Goal: Information Seeking & Learning: Learn about a topic

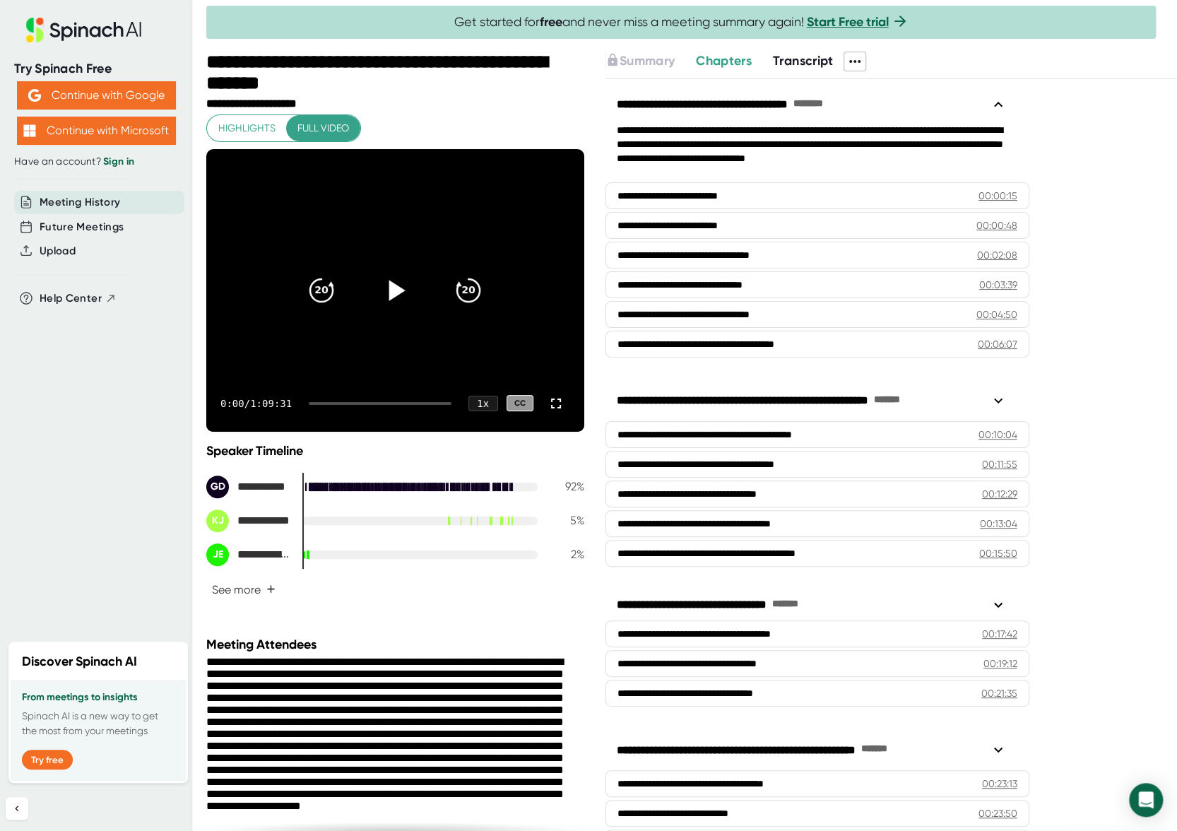
click at [389, 285] on icon at bounding box center [397, 290] width 16 height 20
click at [547, 405] on icon at bounding box center [555, 403] width 17 height 17
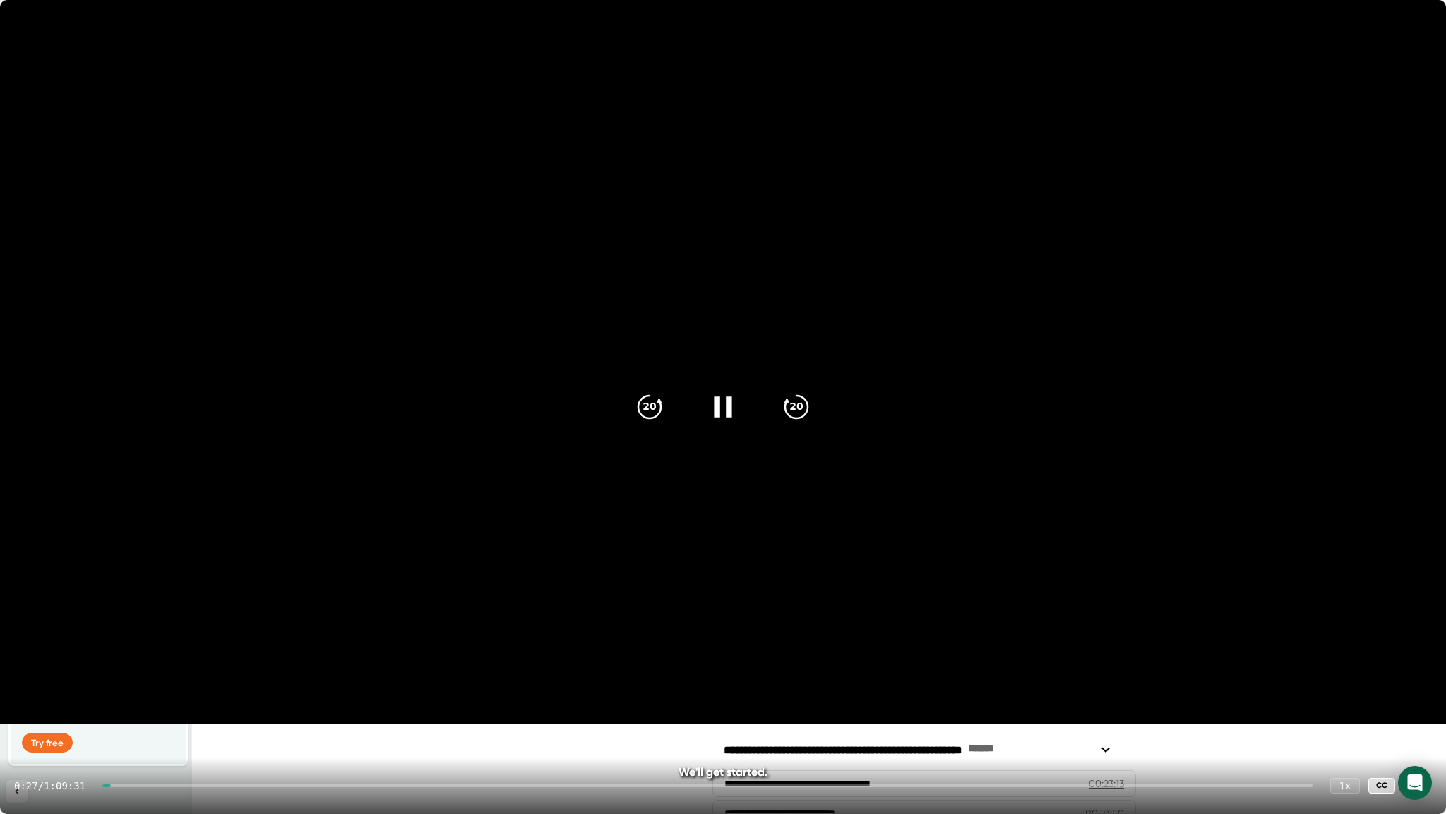
click at [116, 785] on div at bounding box center [707, 785] width 1211 height 3
click at [128, 784] on div at bounding box center [707, 785] width 1211 height 3
click at [132, 784] on div at bounding box center [707, 785] width 1211 height 3
click at [148, 782] on div "1:41 / 1:09:31 1 x CC" at bounding box center [723, 785] width 1446 height 56
click at [154, 783] on div "1:42 / 1:09:31 1 x CC" at bounding box center [723, 785] width 1446 height 56
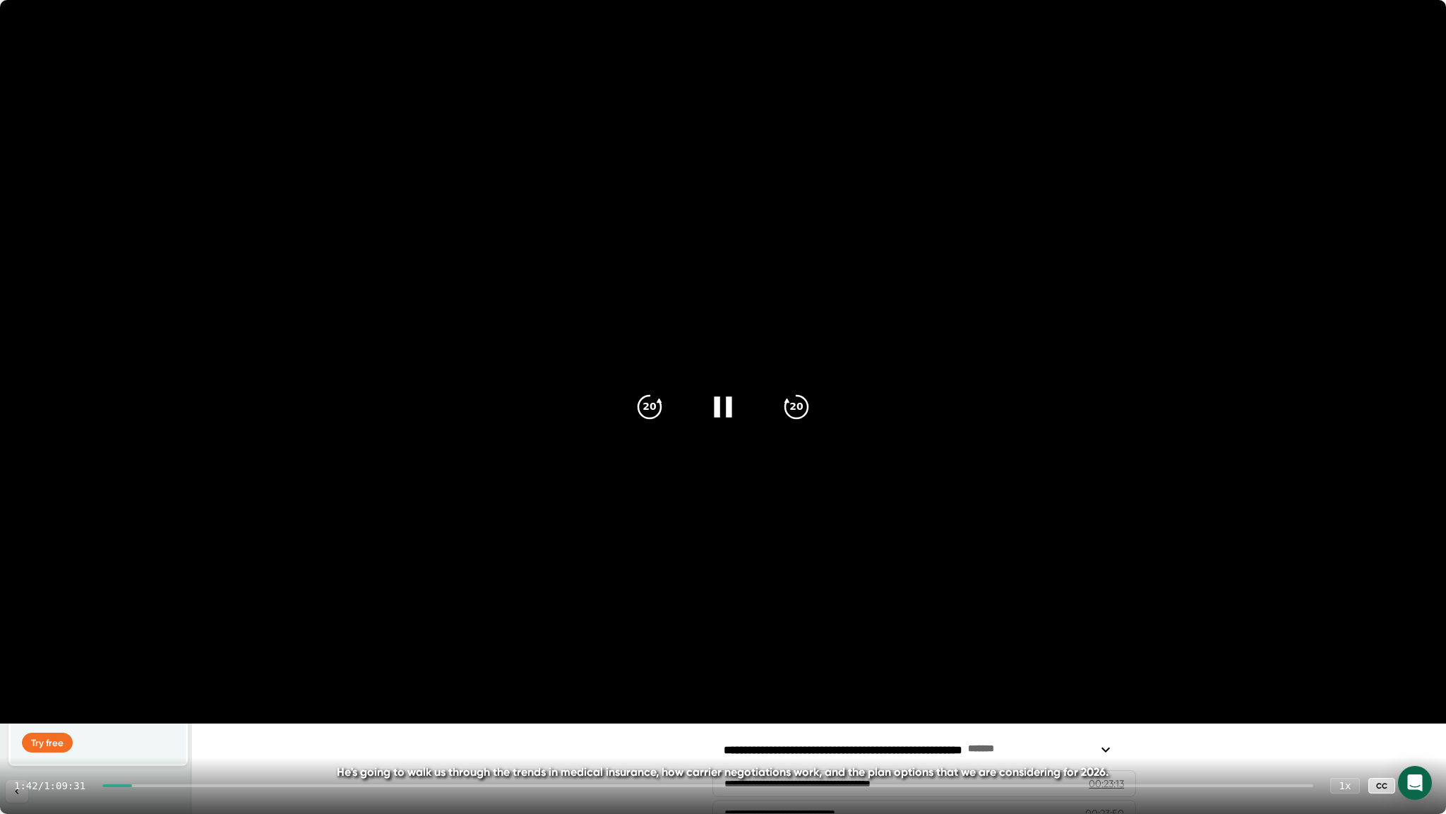
click at [154, 784] on div at bounding box center [707, 785] width 1211 height 3
click at [1176, 784] on icon at bounding box center [1418, 785] width 17 height 17
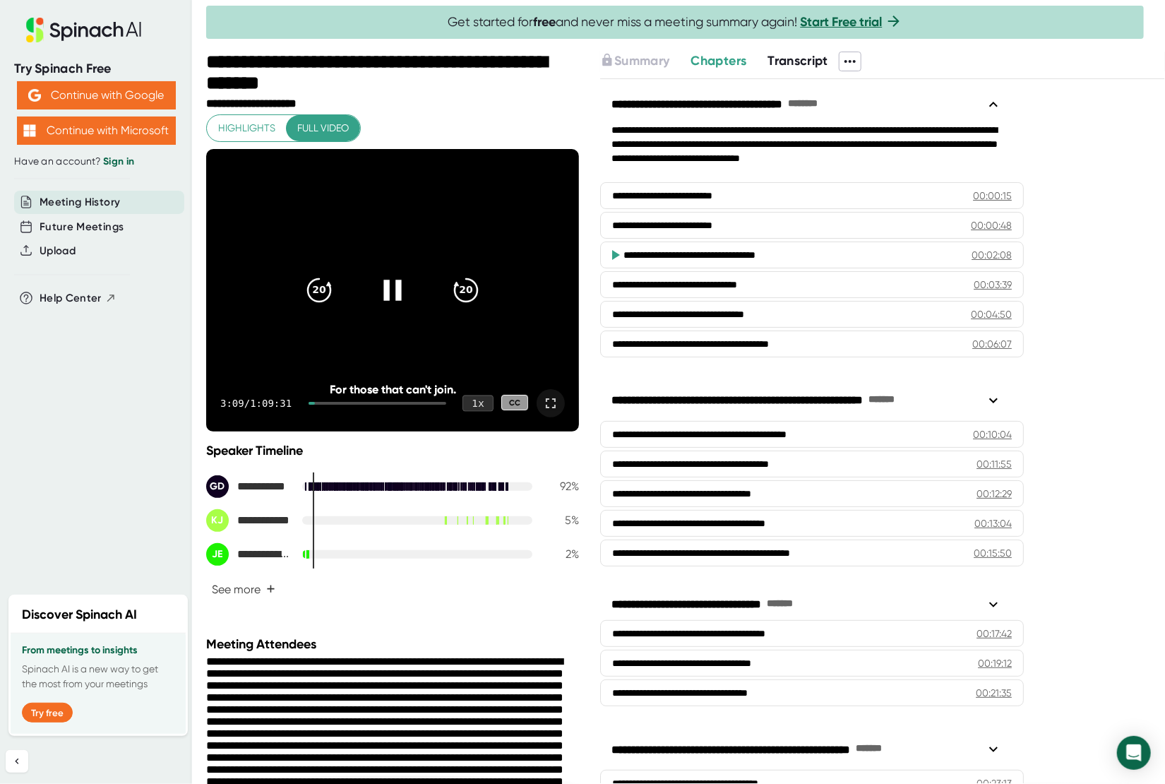
click at [472, 404] on div "1 x" at bounding box center [478, 403] width 31 height 16
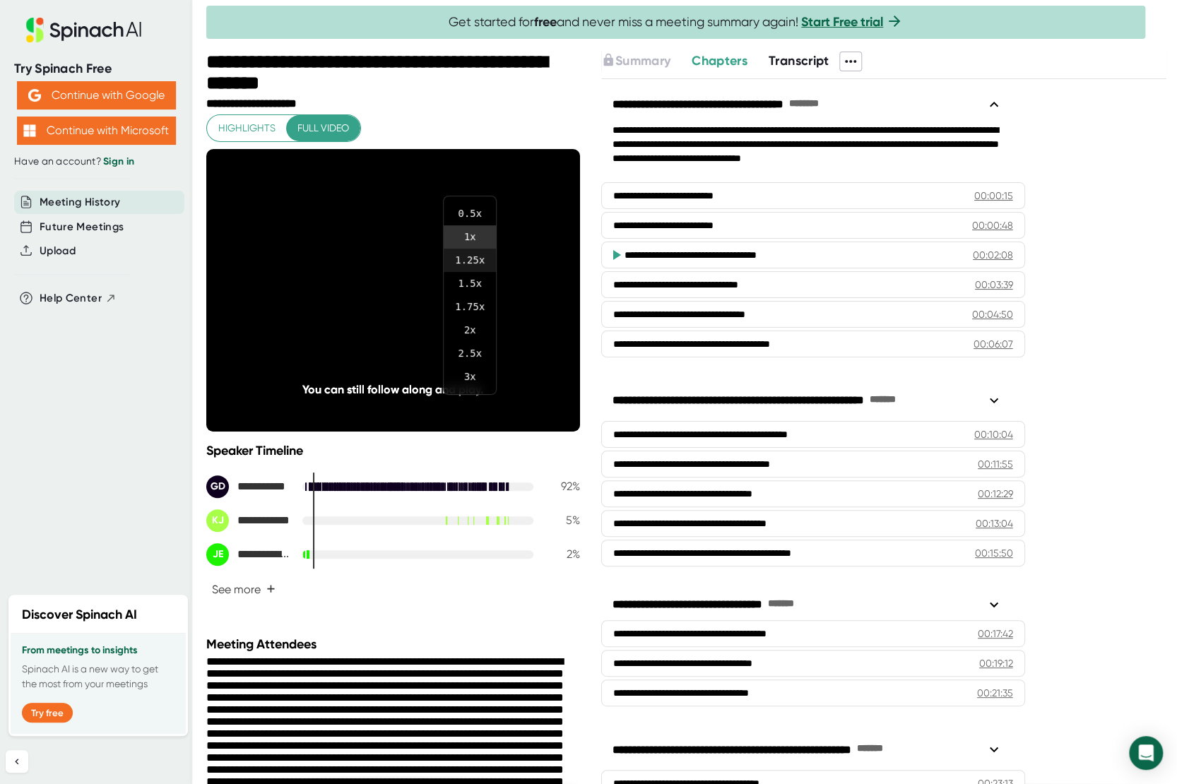
click at [477, 261] on li "1.25 x" at bounding box center [470, 260] width 52 height 23
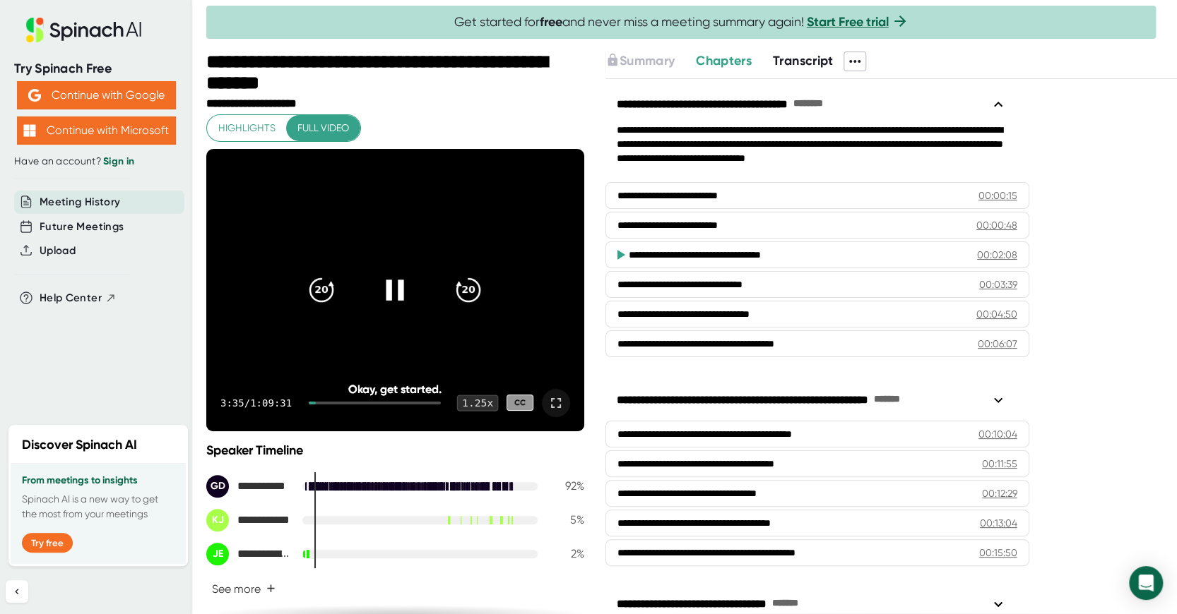
click at [468, 402] on div "1.25 x" at bounding box center [478, 403] width 42 height 16
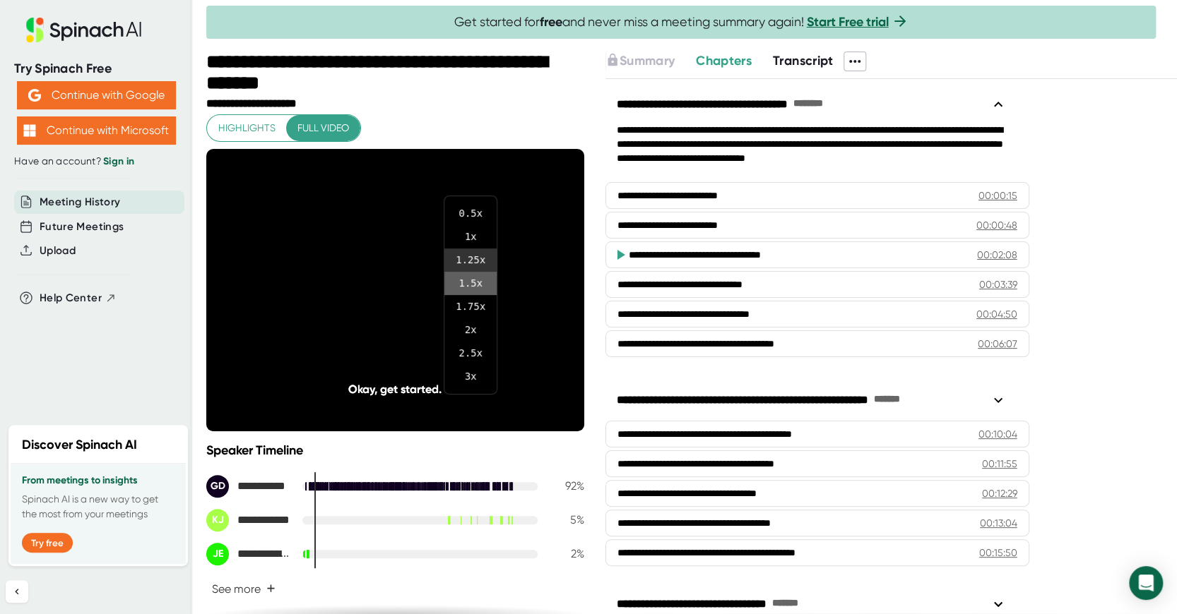
click at [477, 290] on li "1.5 x" at bounding box center [470, 283] width 52 height 23
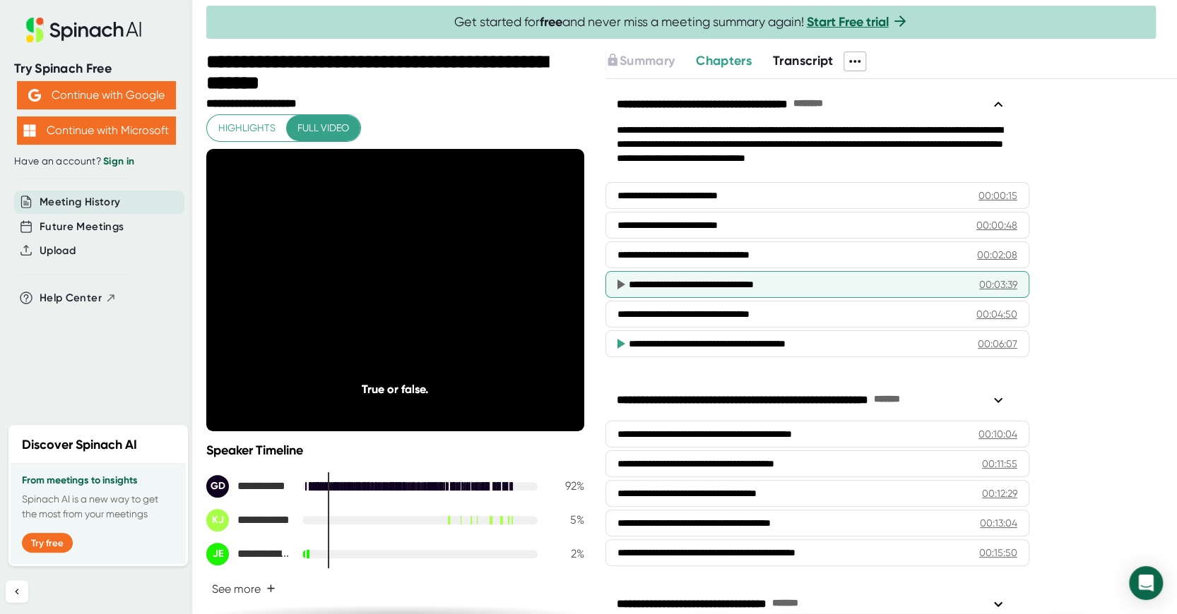
scroll to position [141, 0]
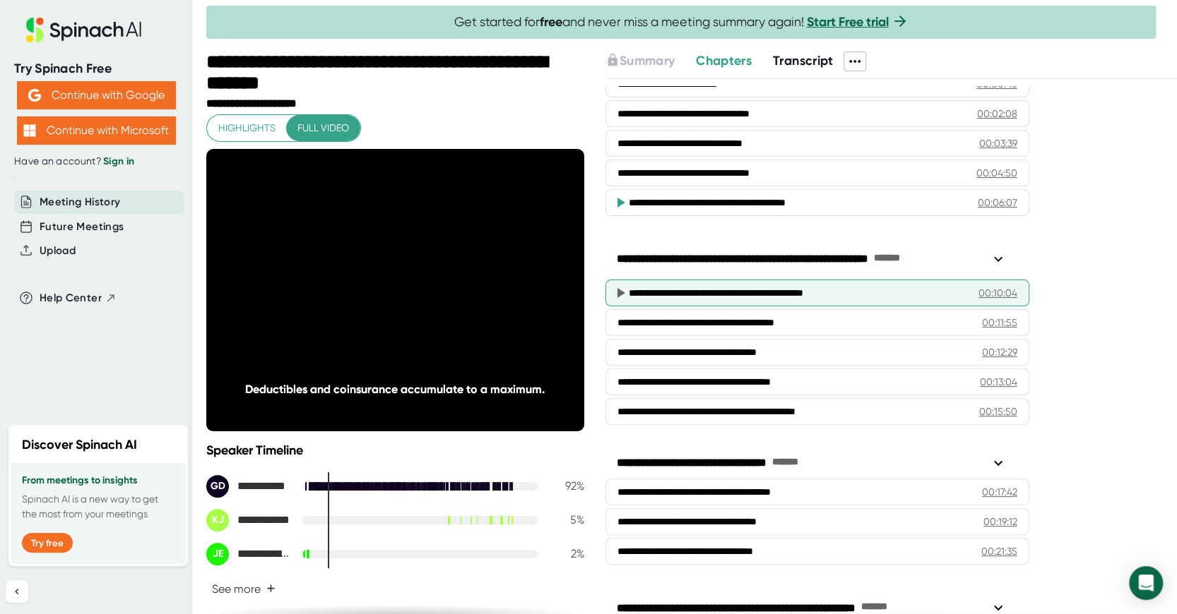
click at [734, 297] on div "**********" at bounding box center [817, 293] width 424 height 27
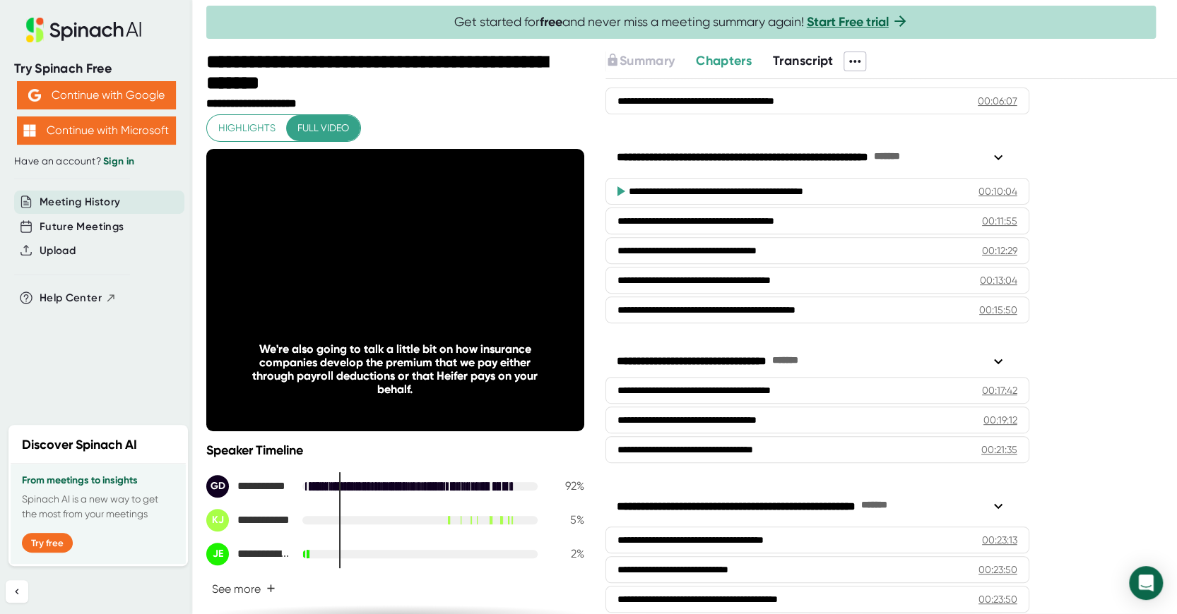
scroll to position [266, 0]
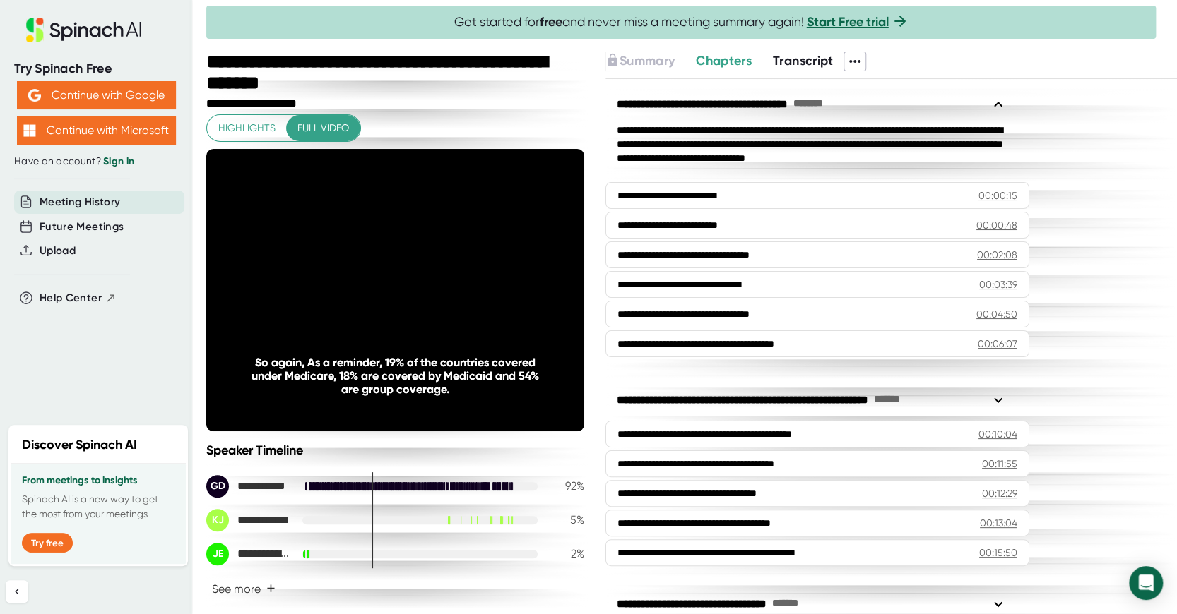
scroll to position [266, 0]
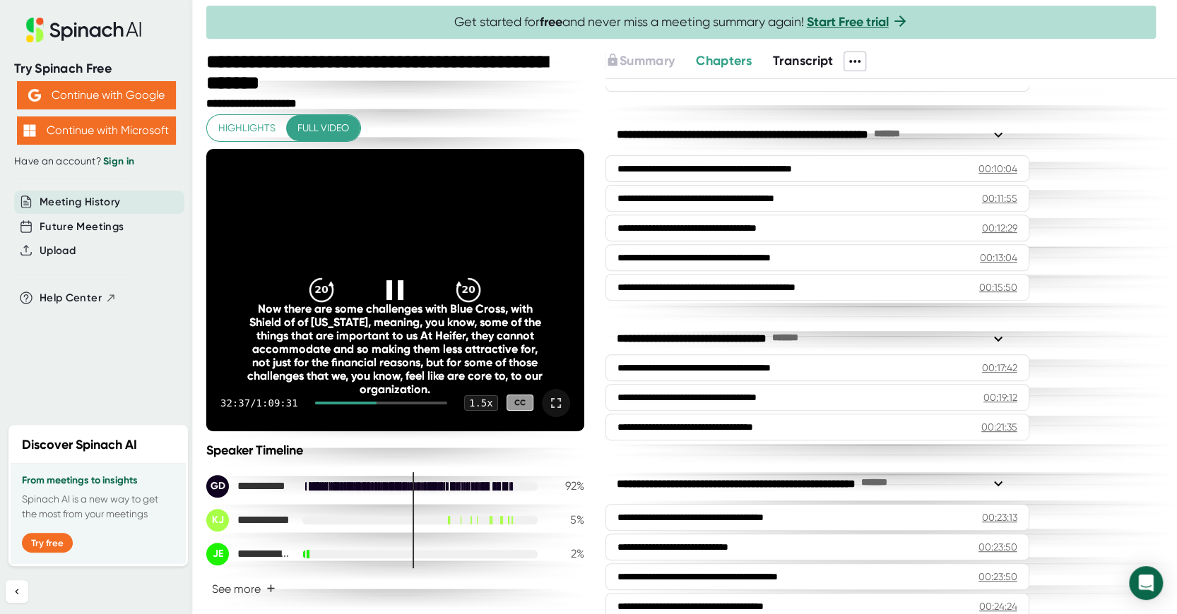
click at [547, 400] on icon at bounding box center [555, 403] width 17 height 17
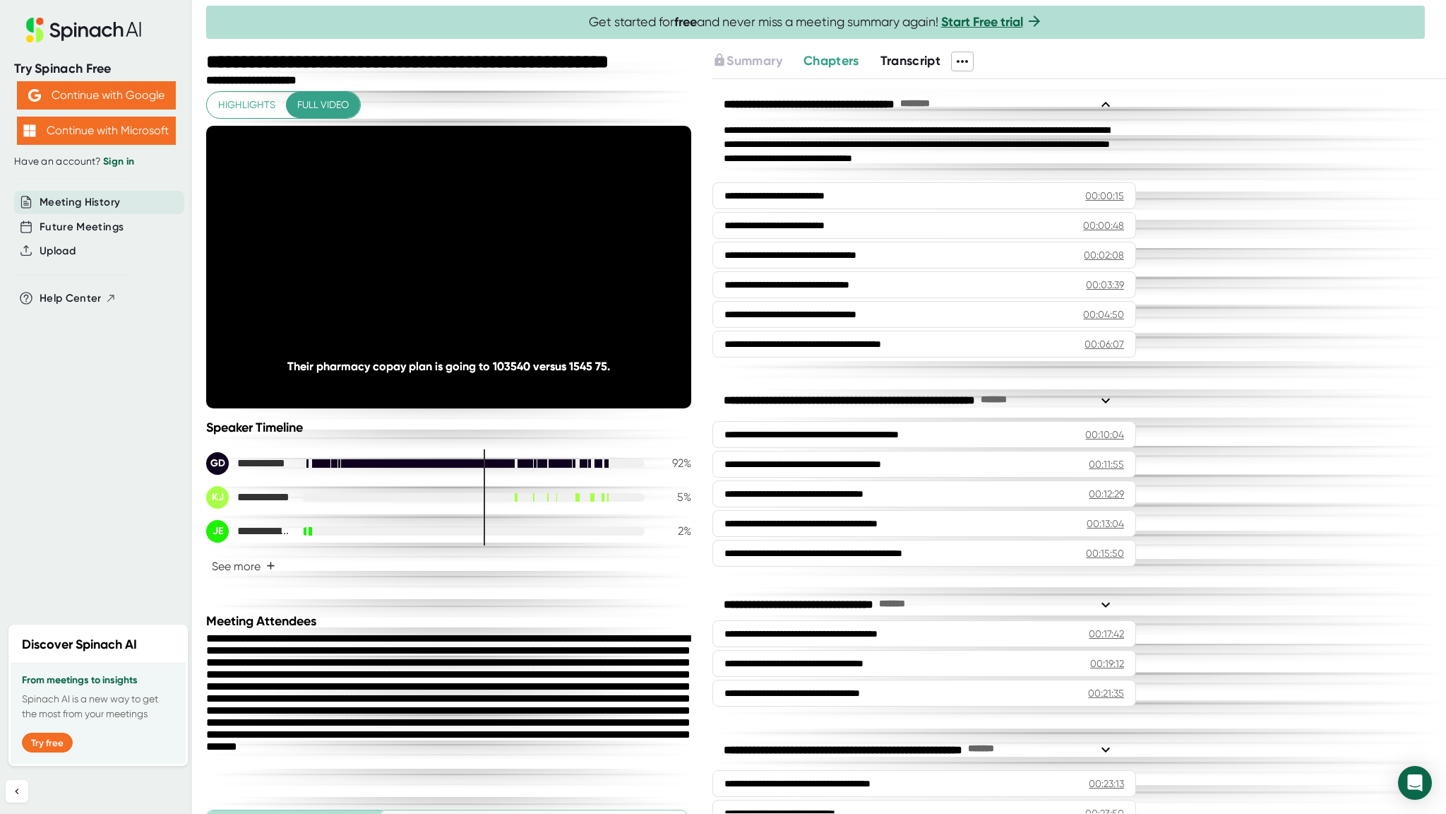
scroll to position [266, 0]
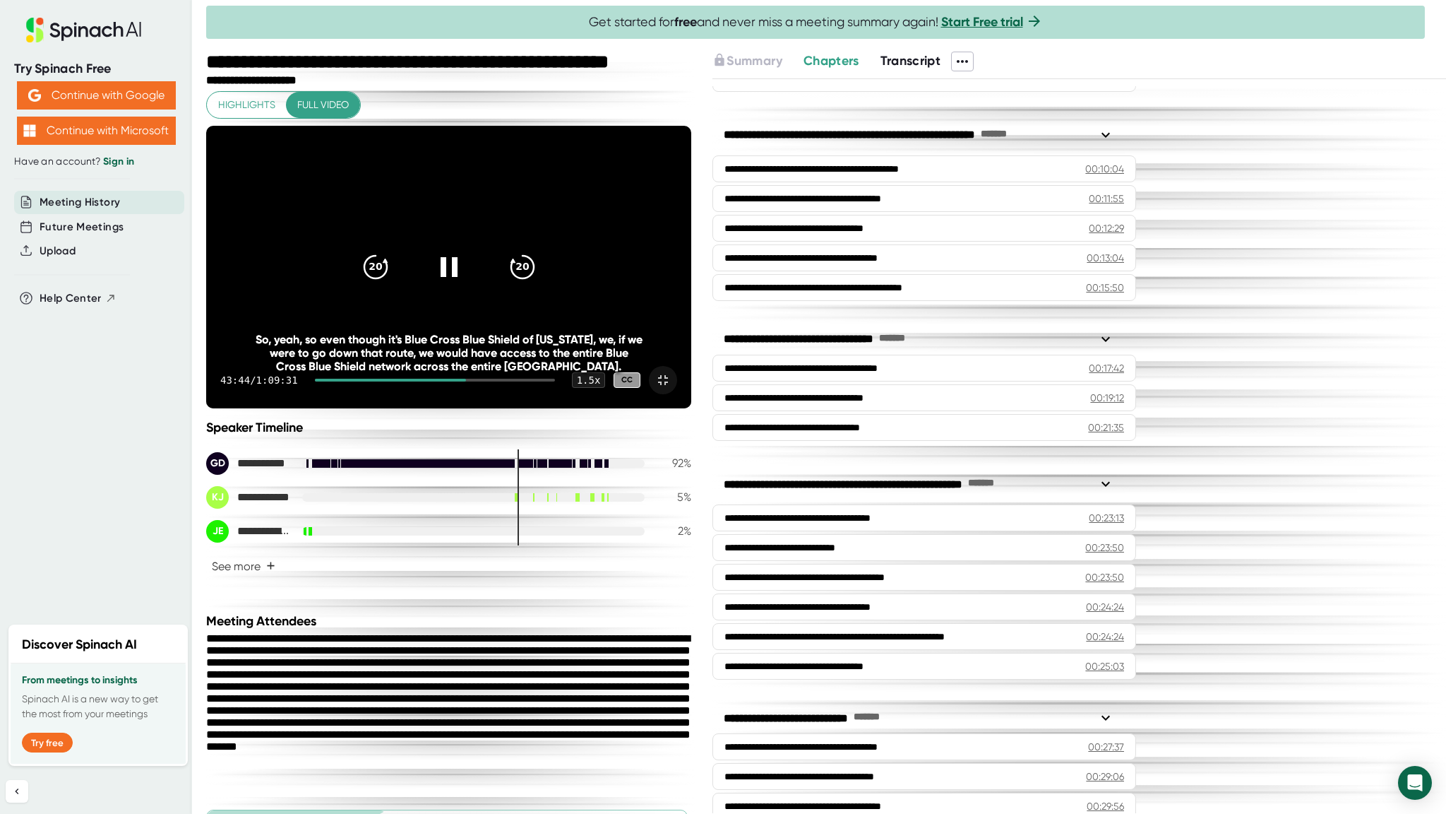
click at [672, 388] on icon at bounding box center [663, 379] width 17 height 17
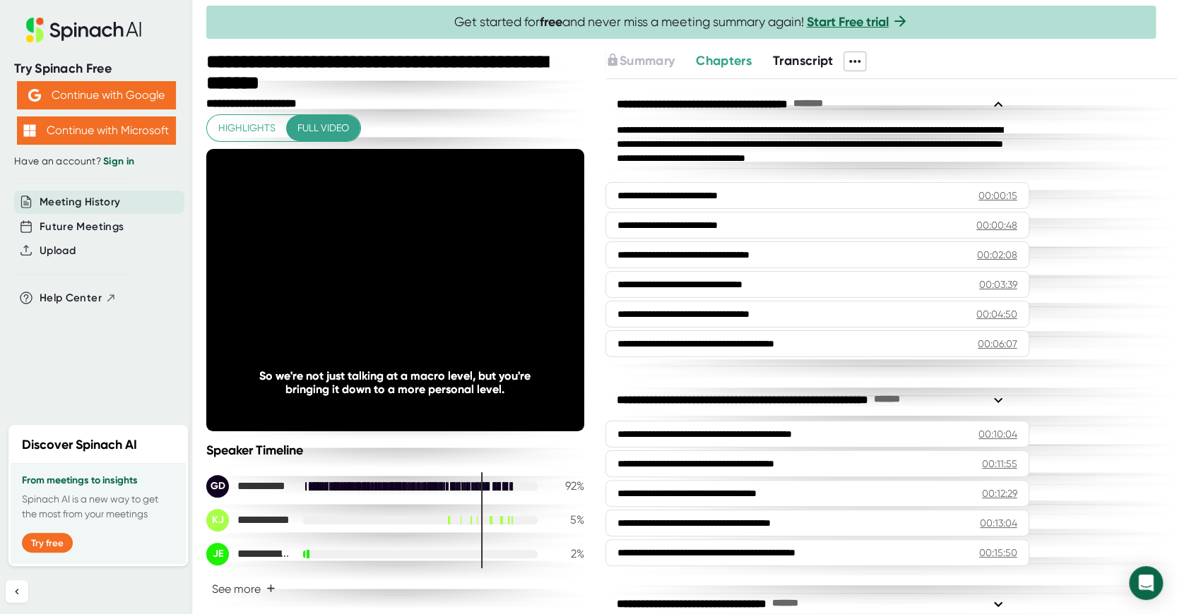
scroll to position [266, 0]
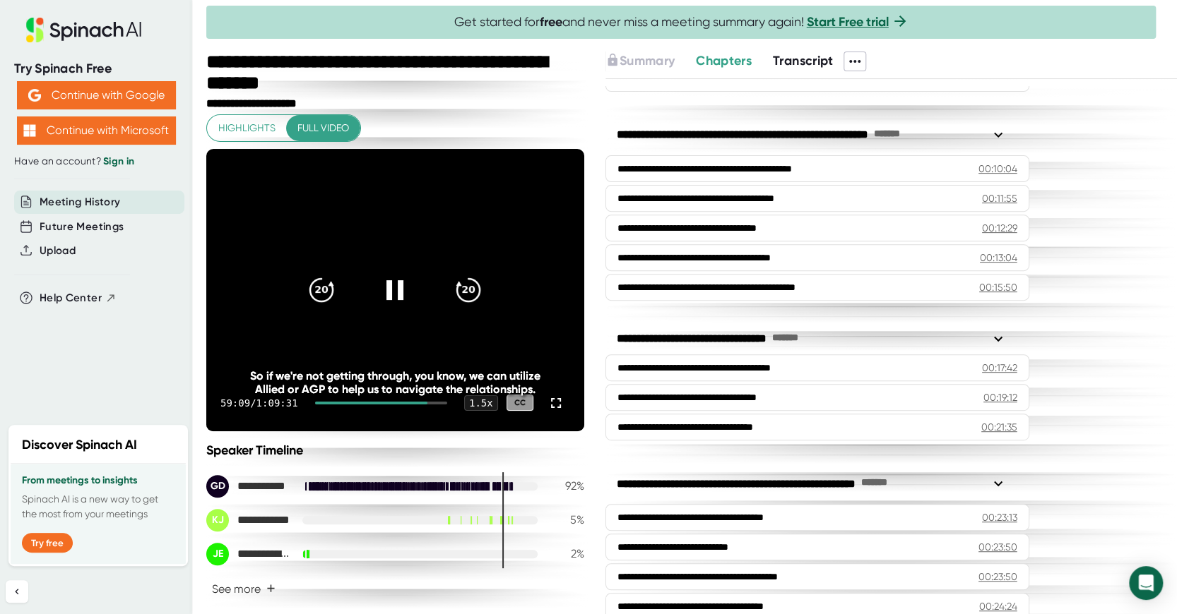
click at [398, 318] on video at bounding box center [395, 290] width 378 height 282
click at [394, 285] on icon at bounding box center [394, 289] width 35 height 35
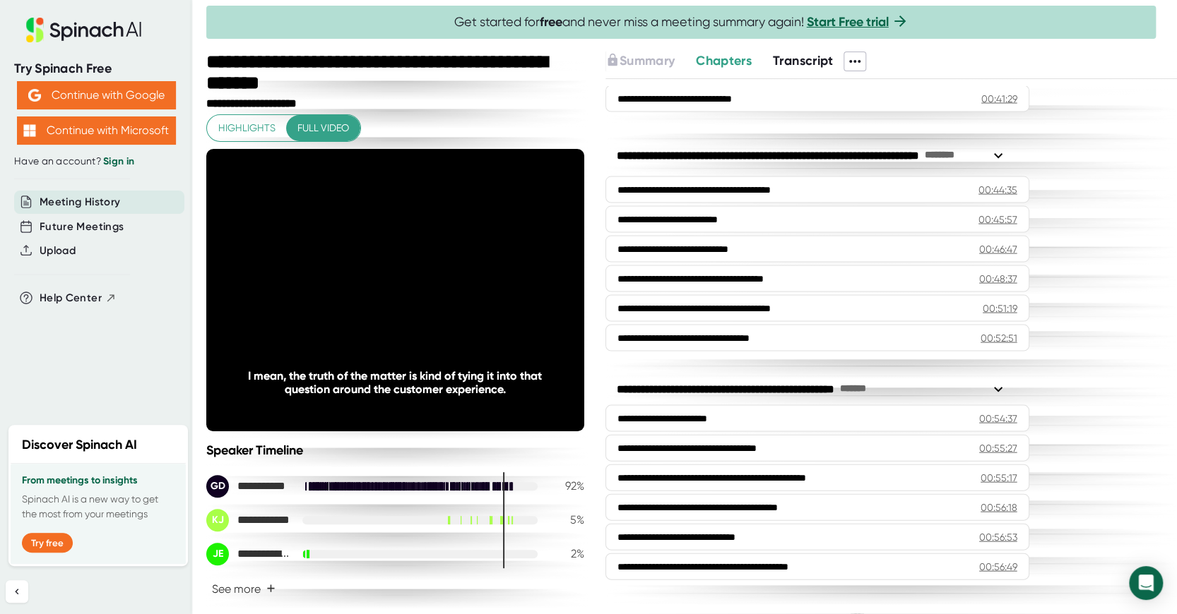
scroll to position [1678, 0]
